Goal: Information Seeking & Learning: Learn about a topic

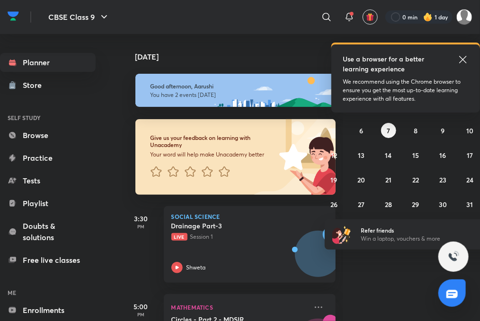
click at [460, 62] on icon at bounding box center [462, 59] width 11 height 11
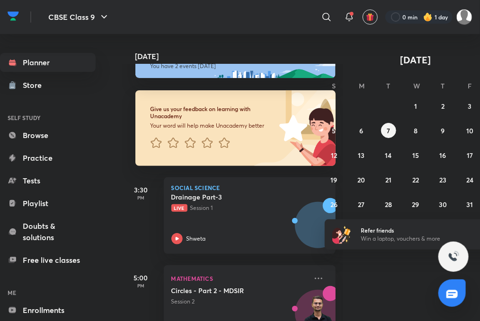
scroll to position [57, 0]
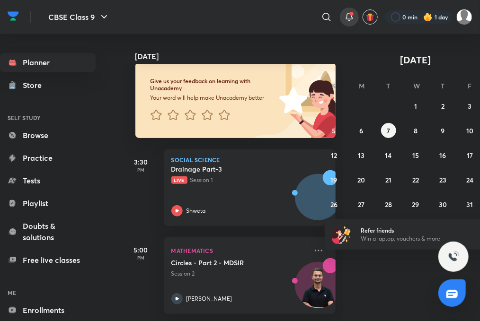
click at [348, 13] on icon at bounding box center [349, 16] width 6 height 6
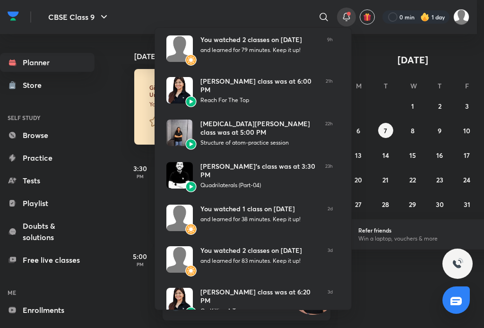
click at [348, 13] on div at bounding box center [242, 164] width 484 height 328
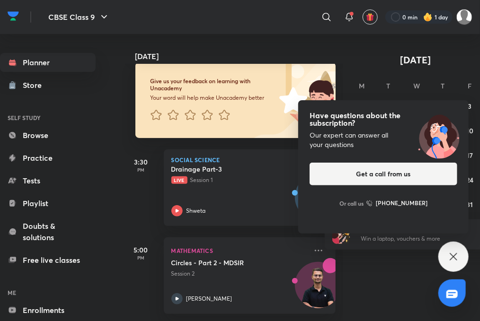
click at [444, 261] on div "Have questions about the subscription? Our expert can answer all your questions…" at bounding box center [453, 257] width 30 height 30
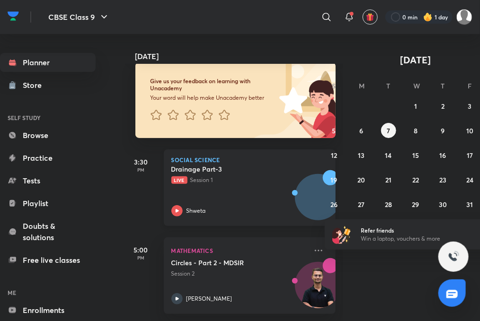
click at [198, 212] on p "Shweta" at bounding box center [195, 211] width 19 height 9
click at [178, 209] on icon at bounding box center [176, 210] width 11 height 11
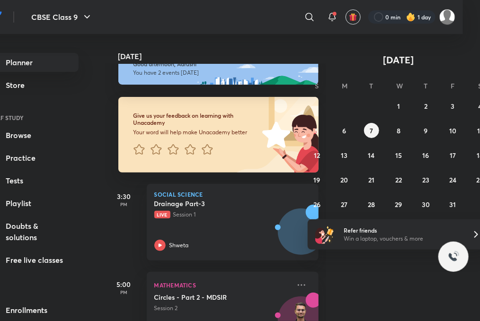
scroll to position [7, 26]
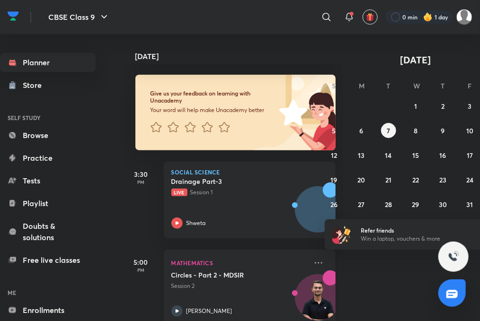
scroll to position [57, 0]
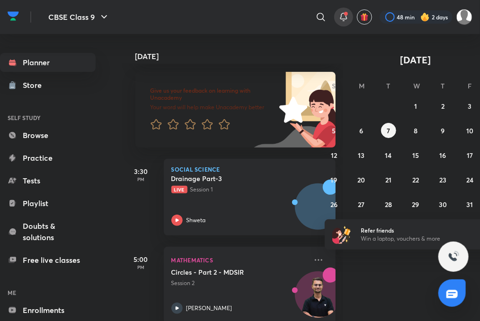
click at [345, 18] on icon at bounding box center [343, 16] width 11 height 11
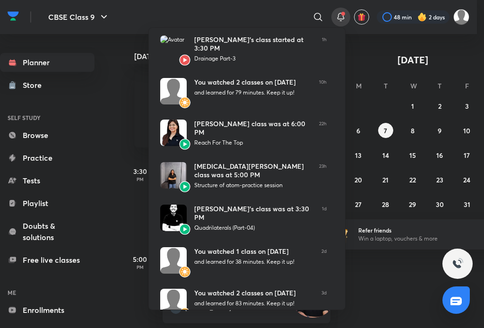
click at [345, 18] on div at bounding box center [242, 164] width 484 height 328
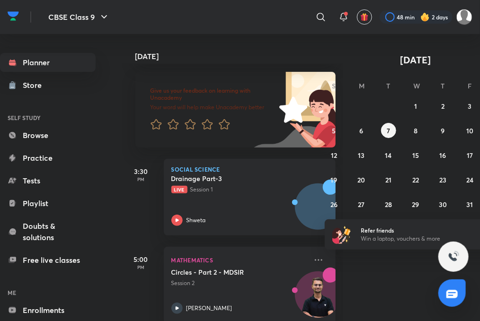
scroll to position [40, 0]
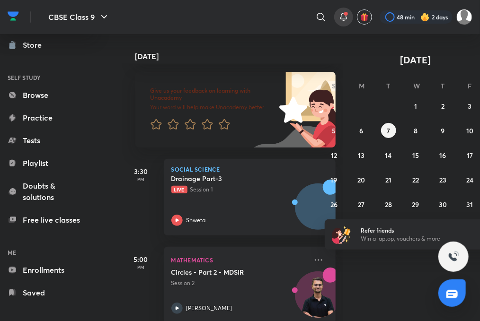
click at [342, 17] on icon at bounding box center [343, 16] width 11 height 11
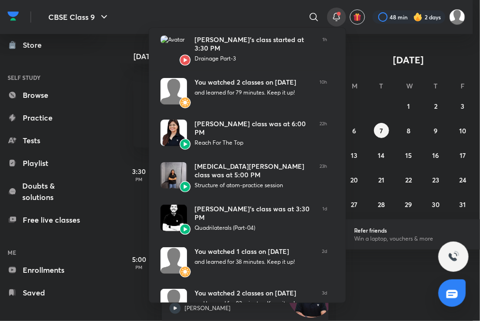
scroll to position [0, 0]
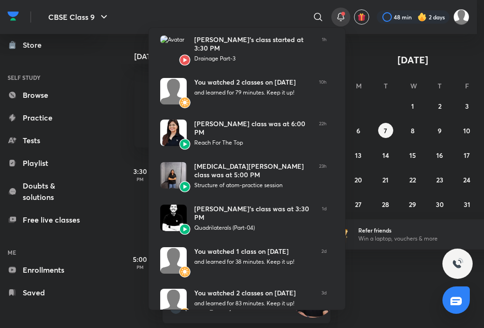
click at [340, 18] on div at bounding box center [242, 164] width 484 height 328
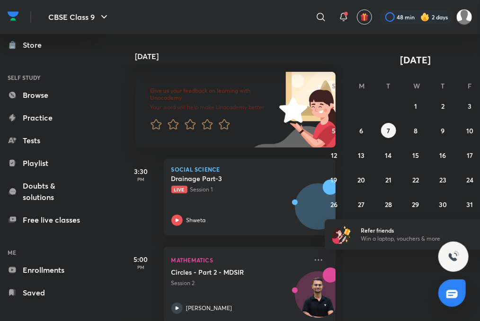
scroll to position [7, 0]
click at [346, 18] on icon at bounding box center [343, 16] width 6 height 6
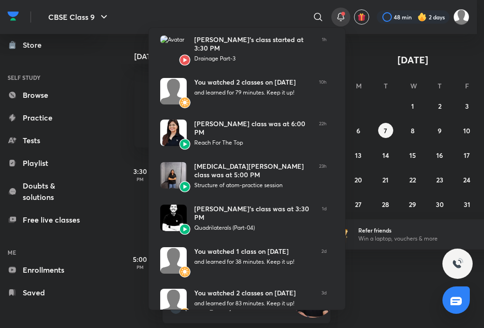
click at [346, 18] on div at bounding box center [242, 164] width 484 height 328
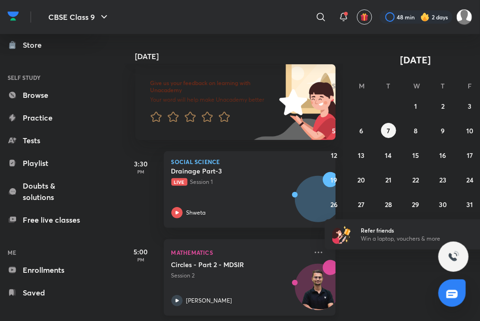
scroll to position [57, 0]
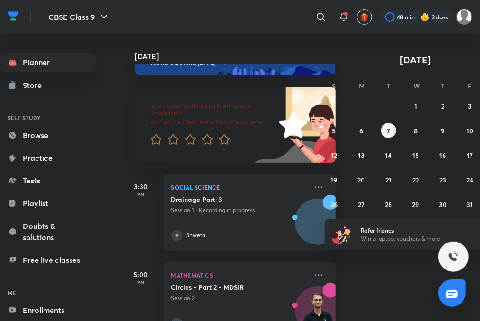
scroll to position [57, 0]
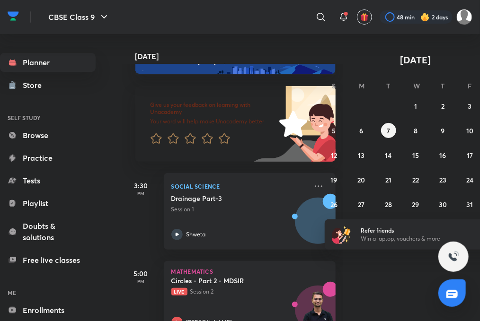
scroll to position [57, 0]
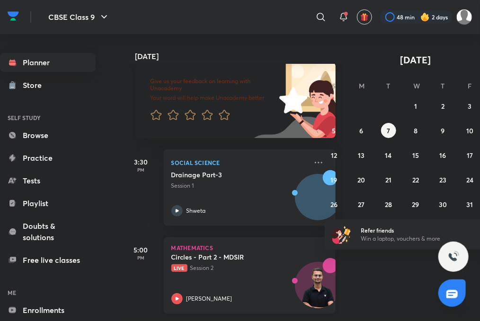
click at [175, 293] on icon at bounding box center [176, 298] width 11 height 11
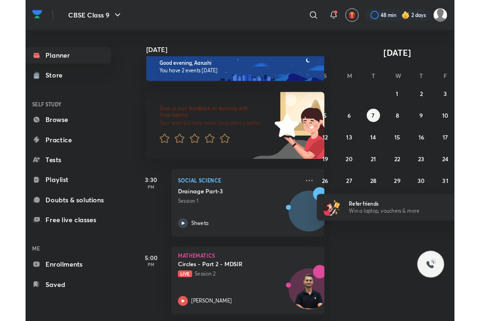
scroll to position [22, 0]
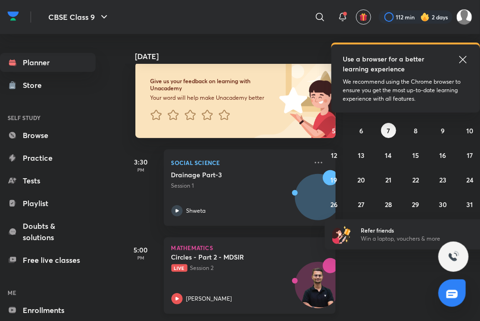
click at [198, 304] on div "[PERSON_NAME]" at bounding box center [239, 298] width 136 height 11
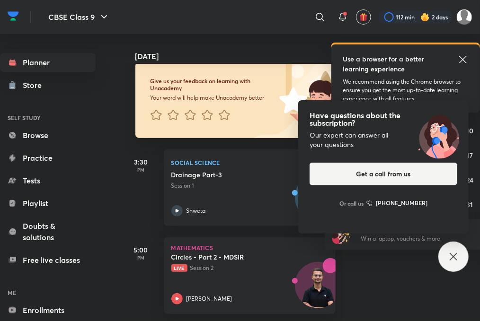
scroll to position [7, 0]
